Goal: Task Accomplishment & Management: Use online tool/utility

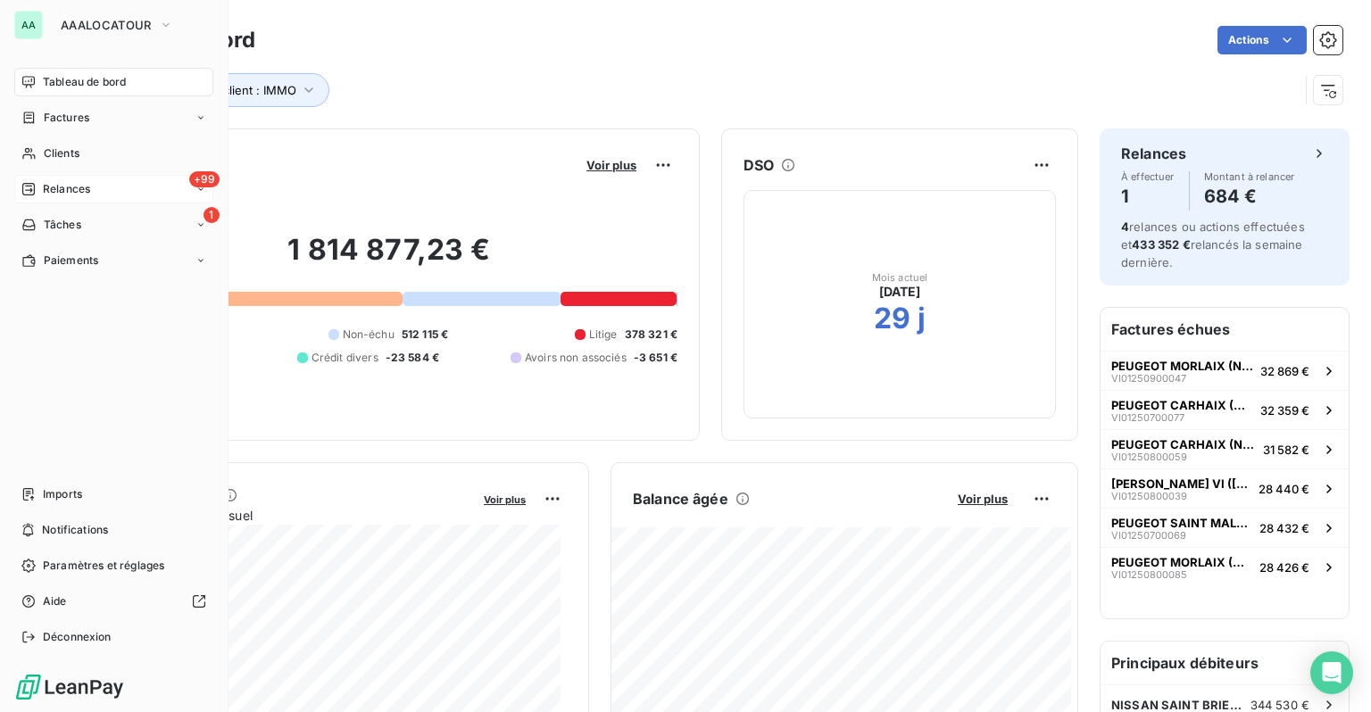
click at [73, 187] on span "Relances" at bounding box center [66, 189] width 47 height 16
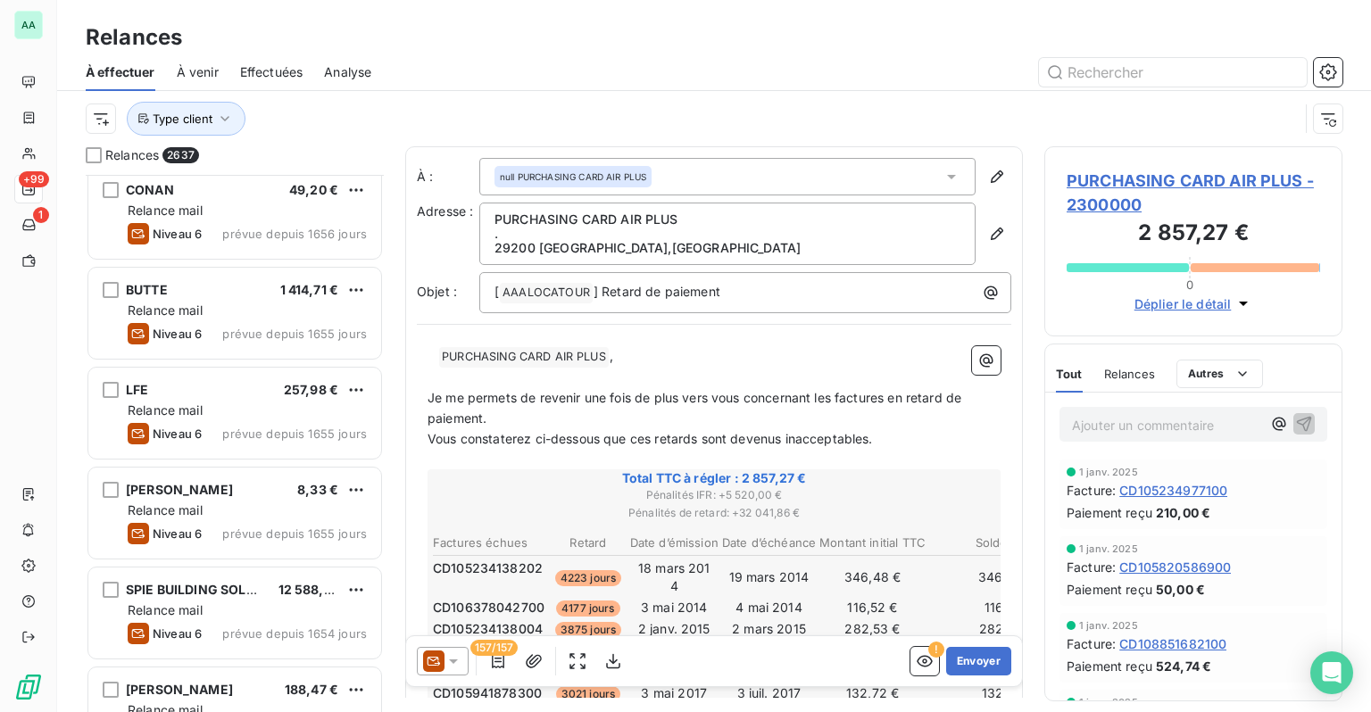
scroll to position [714, 0]
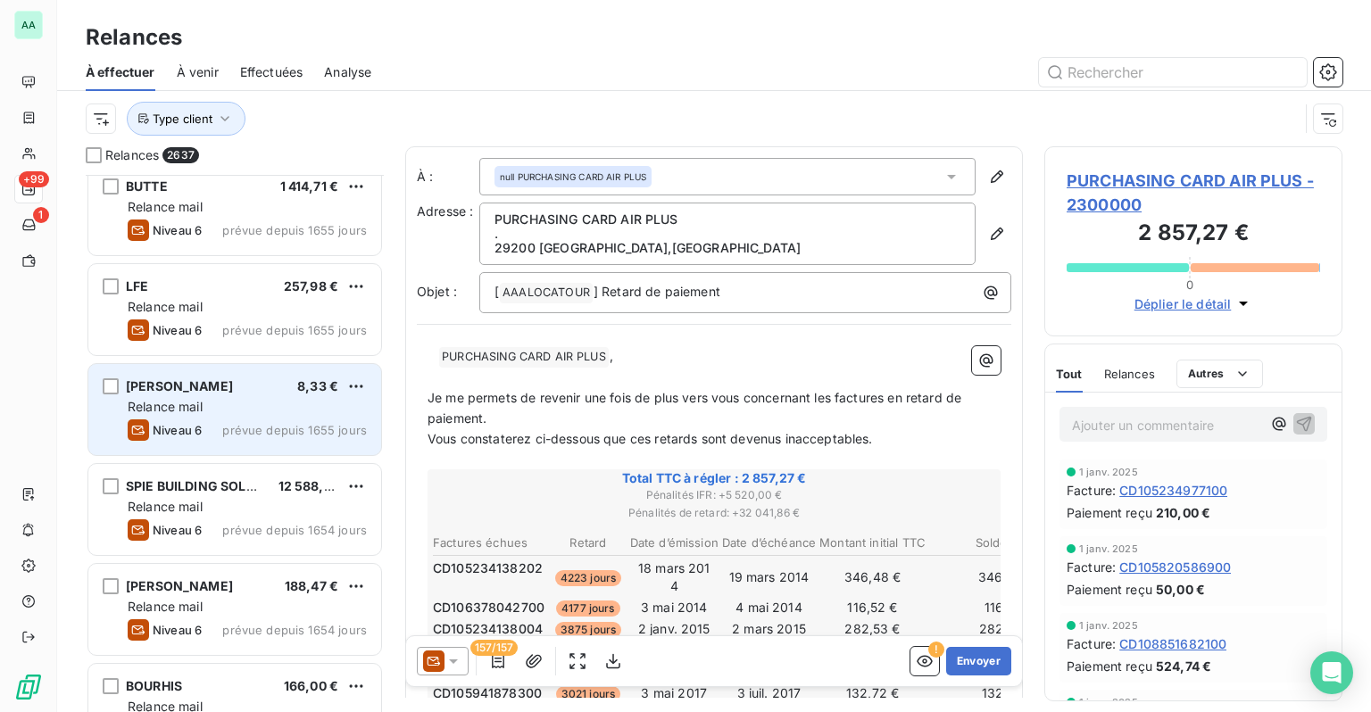
click at [234, 412] on div "Relance mail" at bounding box center [247, 407] width 239 height 18
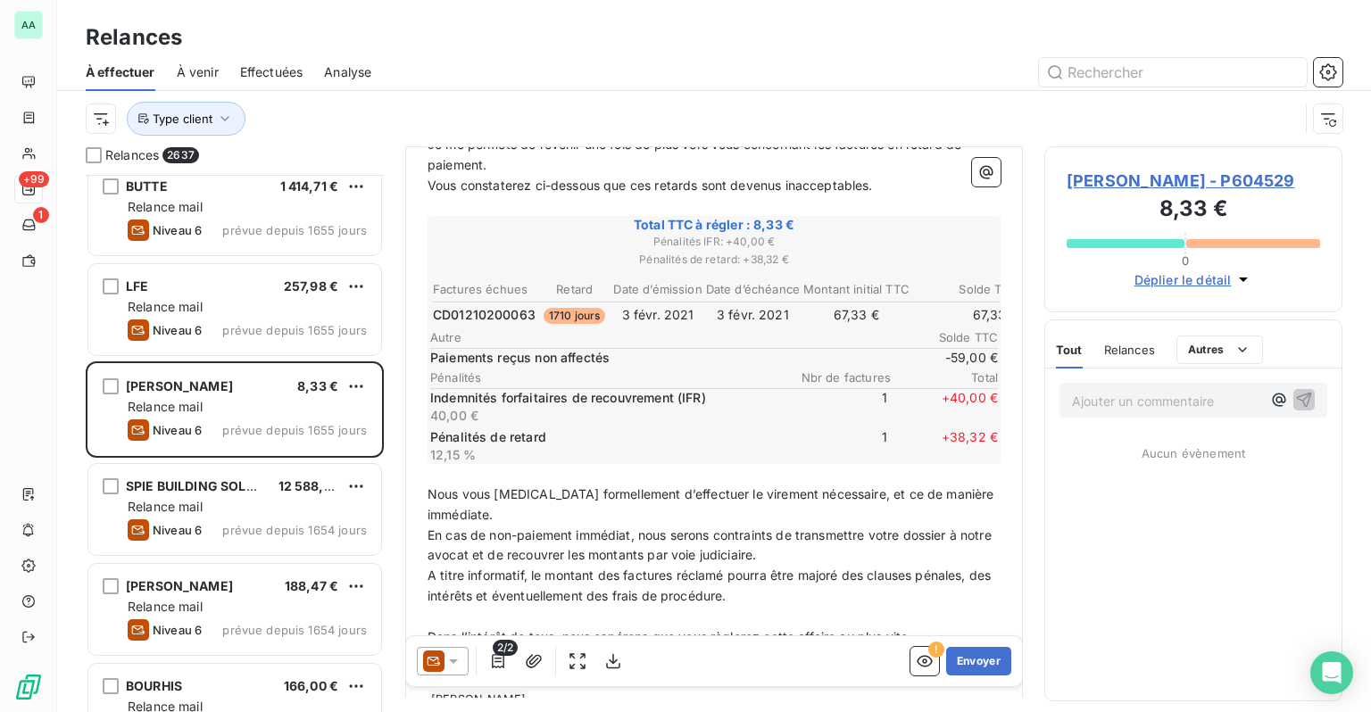
scroll to position [354, 0]
